Goal: Transaction & Acquisition: Purchase product/service

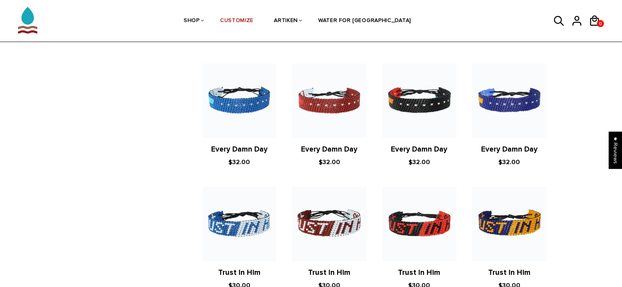
scroll to position [785, 0]
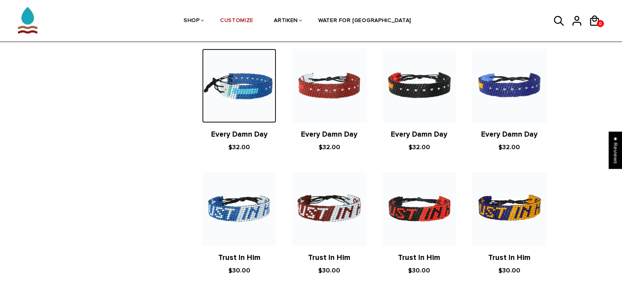
click at [258, 92] on img at bounding box center [239, 86] width 74 height 74
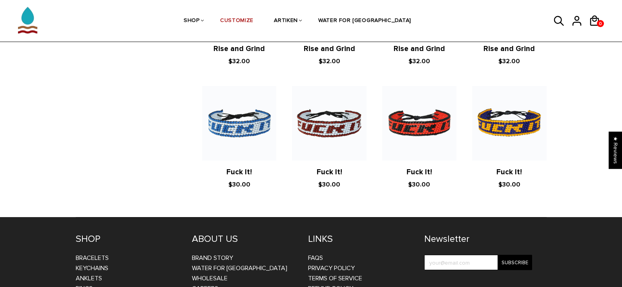
scroll to position [1373, 0]
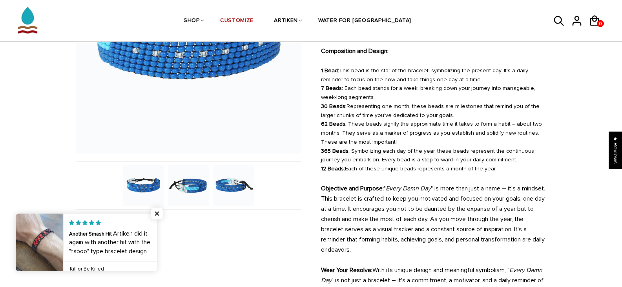
scroll to position [157, 0]
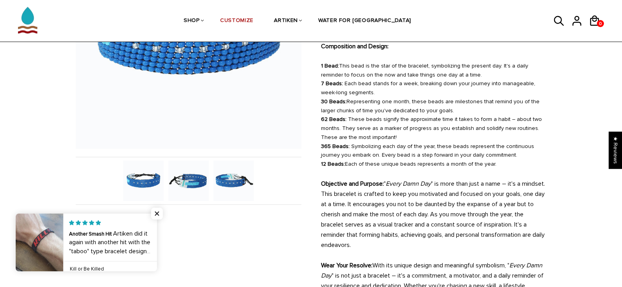
click at [185, 181] on img at bounding box center [188, 180] width 40 height 40
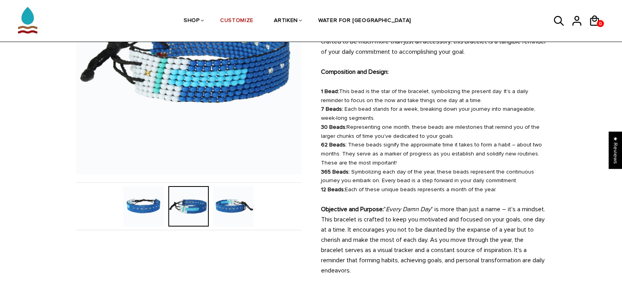
scroll to position [118, 0]
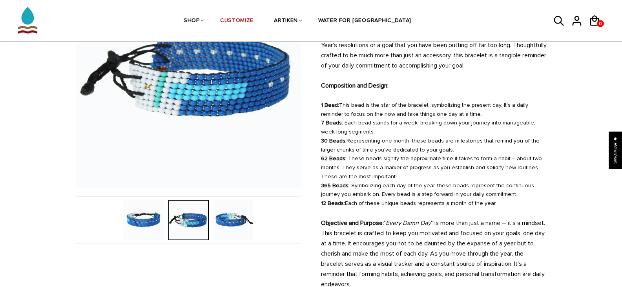
click at [233, 225] on img at bounding box center [233, 220] width 40 height 40
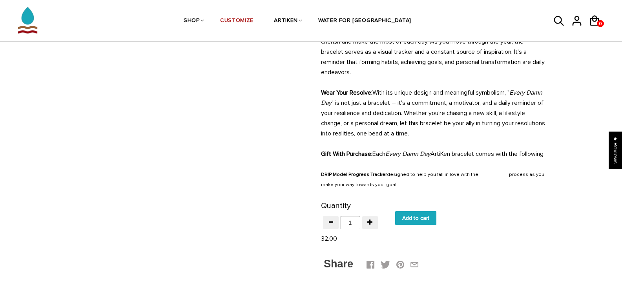
scroll to position [353, 0]
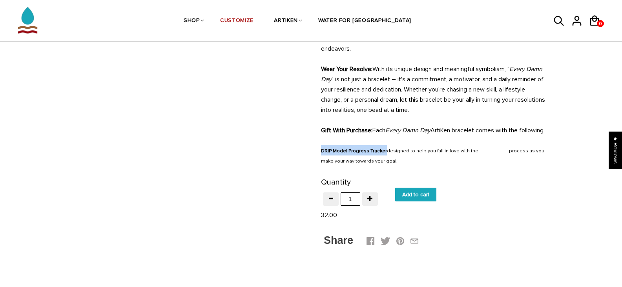
drag, startPoint x: 320, startPoint y: 160, endPoint x: 382, endPoint y: 160, distance: 62.0
